Goal: Transaction & Acquisition: Purchase product/service

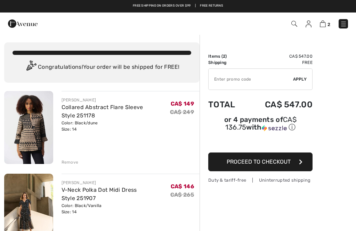
click at [70, 159] on div "Remove" at bounding box center [131, 162] width 138 height 8
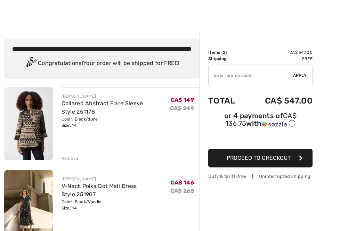
scroll to position [5, 0]
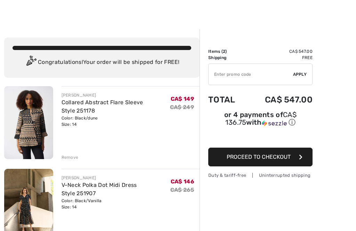
click at [69, 159] on div "Remove" at bounding box center [70, 157] width 17 height 6
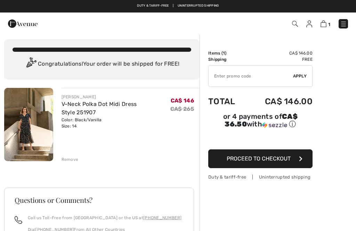
scroll to position [0, 0]
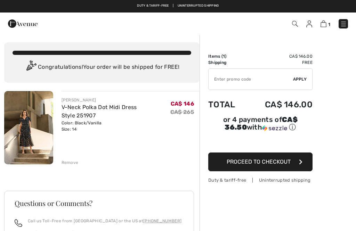
click at [21, 136] on img at bounding box center [28, 127] width 49 height 73
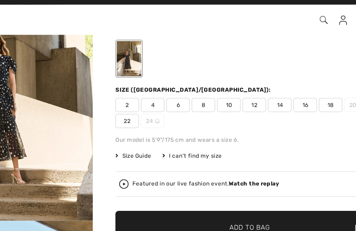
click at [21, 103] on img "1 / 7" at bounding box center [62, 78] width 125 height 187
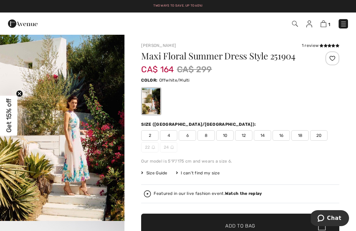
click at [244, 135] on span "12" at bounding box center [243, 135] width 17 height 10
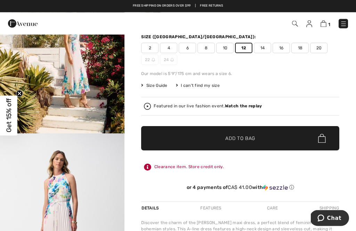
scroll to position [88, 0]
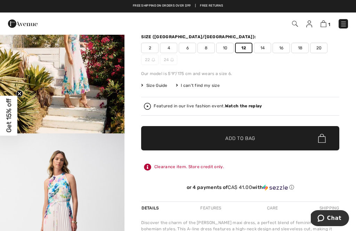
click at [185, 137] on span "✔ Added to Bag Add to Bag" at bounding box center [240, 138] width 198 height 24
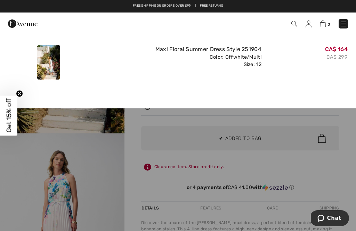
scroll to position [0, 0]
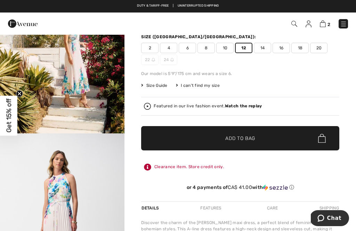
click at [74, 188] on img "2 / 9" at bounding box center [62, 227] width 125 height 187
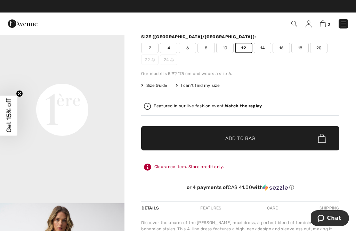
scroll to position [308, 0]
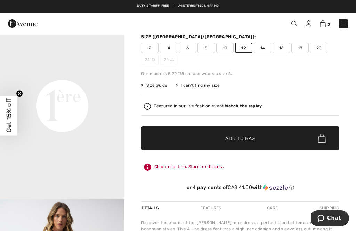
click at [3, 75] on video "Your browser does not support the video tag." at bounding box center [62, 44] width 125 height 62
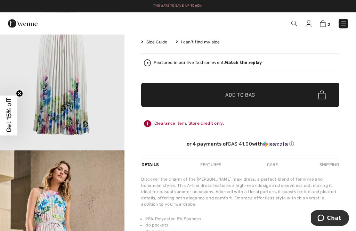
scroll to position [131, 0]
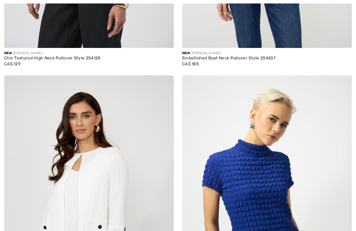
checkbox input "true"
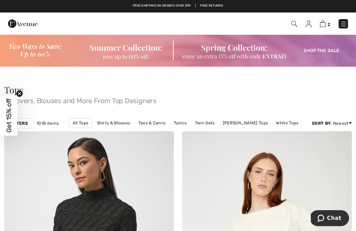
click at [324, 53] on img at bounding box center [178, 50] width 356 height 33
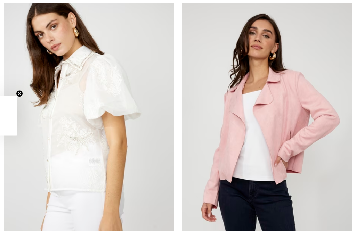
checkbox input "true"
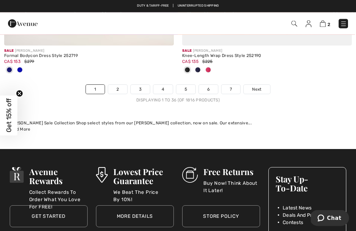
scroll to position [5331, 0]
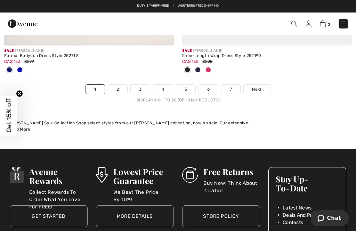
click at [111, 88] on link "2" at bounding box center [117, 89] width 19 height 9
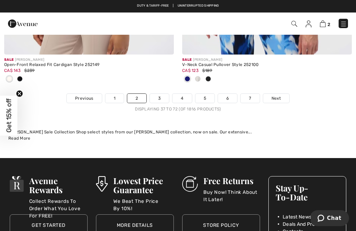
scroll to position [5435, 0]
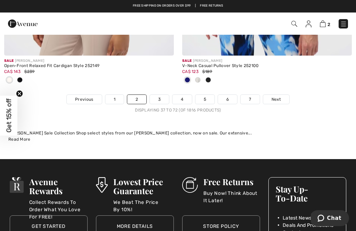
click at [164, 95] on link "3" at bounding box center [159, 99] width 19 height 9
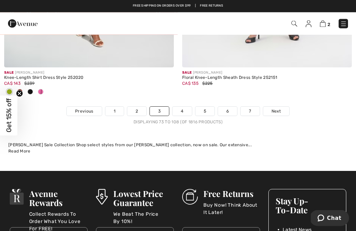
scroll to position [5378, 0]
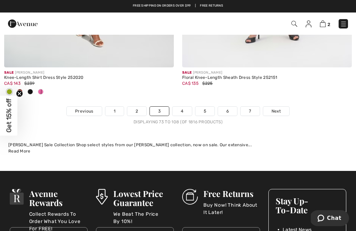
click at [184, 110] on link "4" at bounding box center [182, 111] width 19 height 9
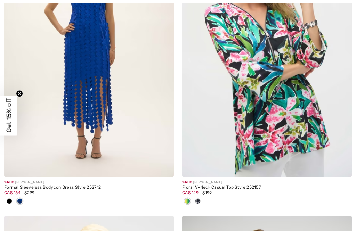
checkbox input "true"
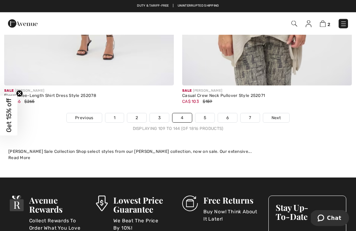
scroll to position [5291, 0]
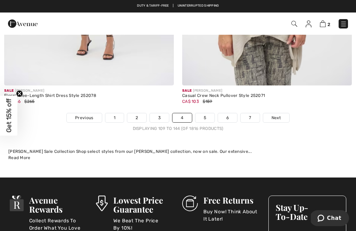
click at [209, 116] on link "5" at bounding box center [204, 117] width 19 height 9
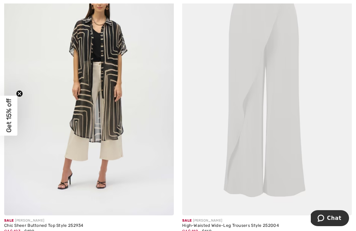
scroll to position [753, 0]
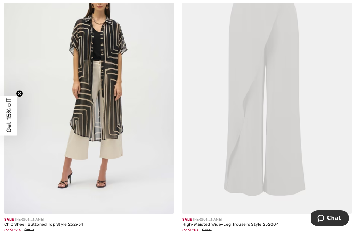
click at [106, 104] on img at bounding box center [89, 87] width 170 height 255
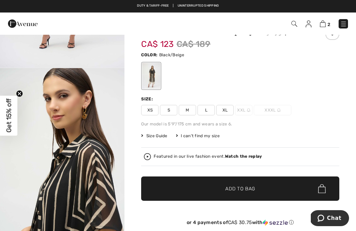
scroll to position [127, 0]
click at [204, 108] on span "L" at bounding box center [206, 110] width 17 height 10
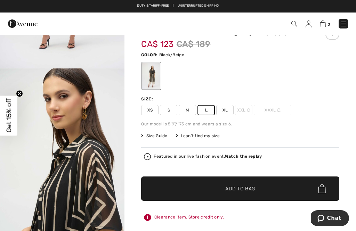
click at [267, 187] on span "✔ Added to Bag Add to Bag" at bounding box center [240, 189] width 198 height 24
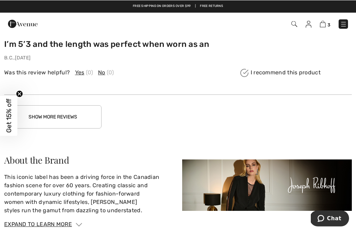
scroll to position [1112, 0]
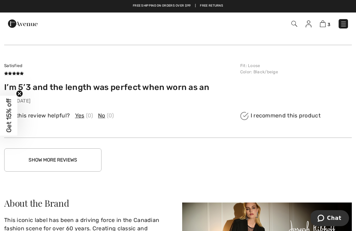
click at [64, 156] on button "Show More Reviews" at bounding box center [52, 160] width 97 height 23
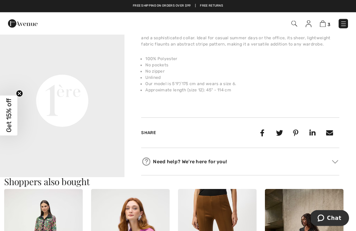
scroll to position [273, 0]
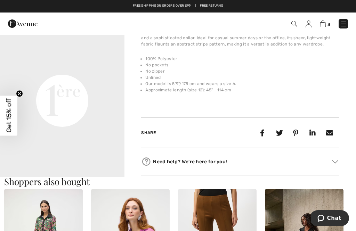
click at [86, 70] on video "Your browser does not support the video tag." at bounding box center [62, 38] width 125 height 62
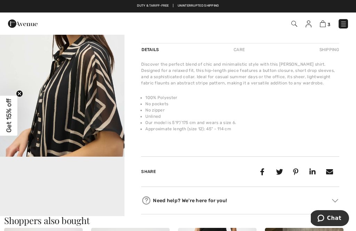
scroll to position [0, 0]
